Goal: Find specific page/section: Find specific page/section

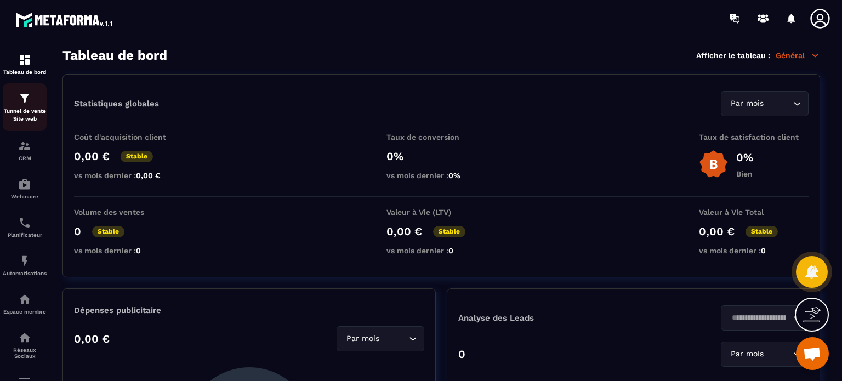
click at [35, 105] on div "Tunnel de vente Site web" at bounding box center [25, 107] width 44 height 31
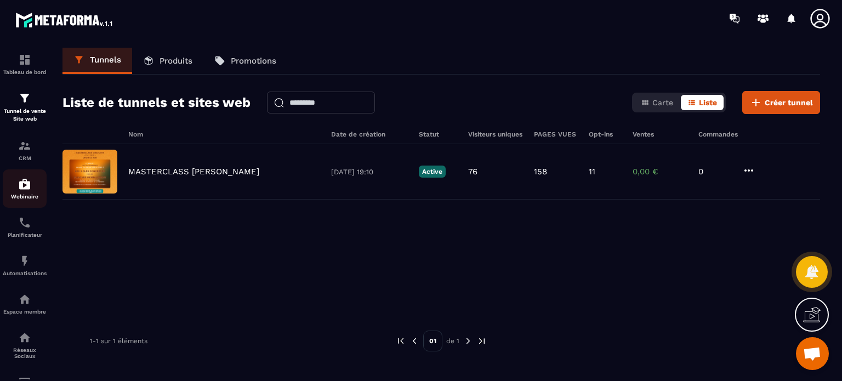
click at [24, 203] on link "Webinaire" at bounding box center [25, 188] width 44 height 38
